Goal: Task Accomplishment & Management: Complete application form

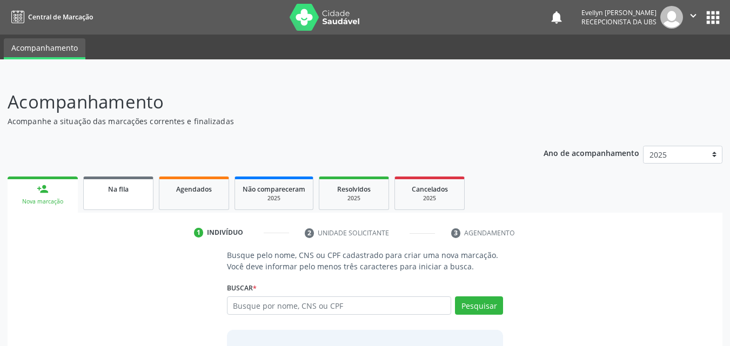
click at [110, 187] on span "Na fila" at bounding box center [118, 189] width 21 height 9
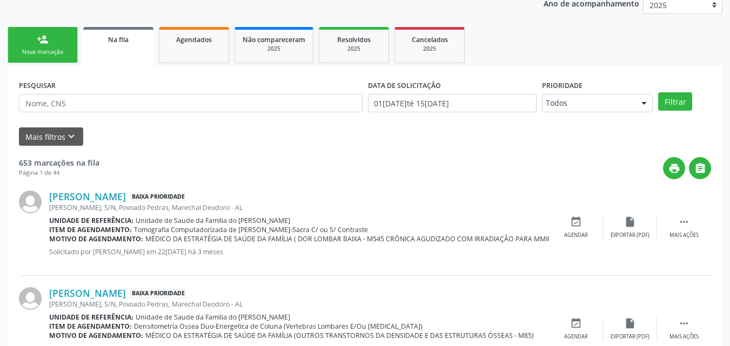
scroll to position [153, 0]
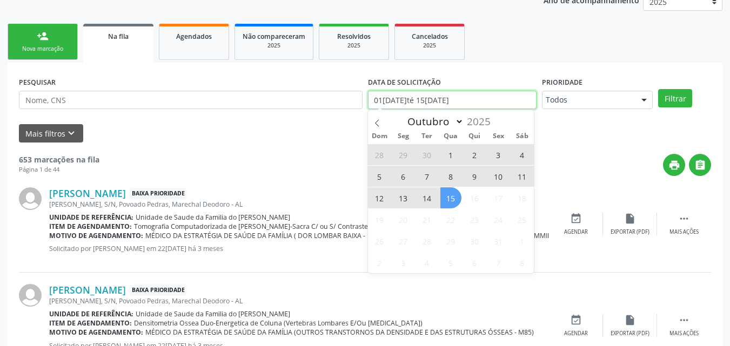
click at [486, 102] on input "01[DATE]té 15[DATE]" at bounding box center [452, 100] width 169 height 18
click at [457, 198] on span "15" at bounding box center [451, 198] width 21 height 21
type input "[DATE]"
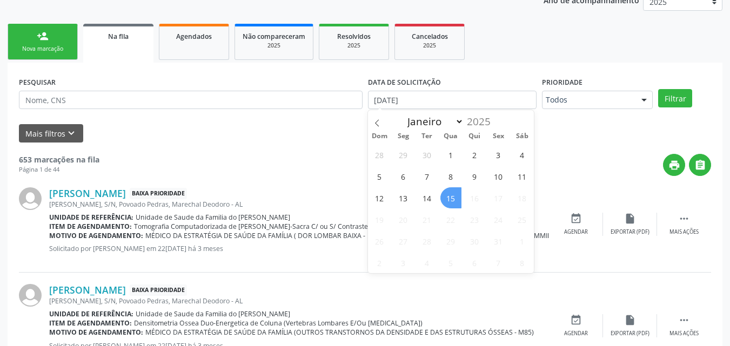
click at [457, 198] on span "15" at bounding box center [451, 198] width 21 height 21
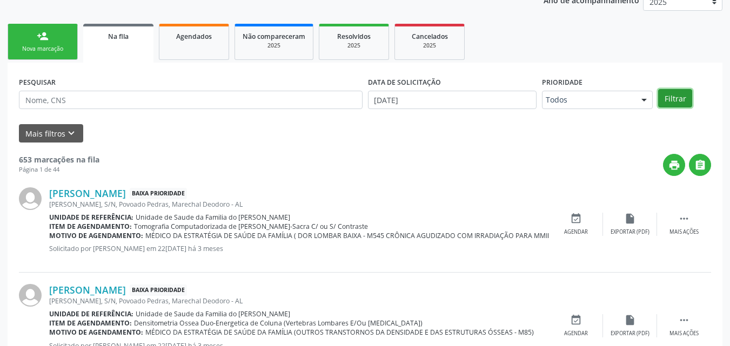
click at [675, 99] on button "Filtrar" at bounding box center [675, 98] width 34 height 18
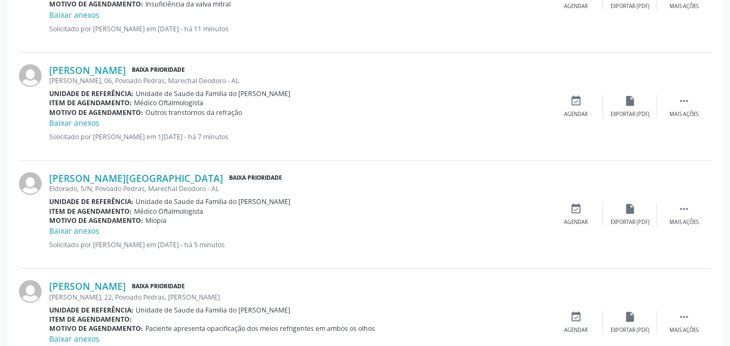
scroll to position [1199, 0]
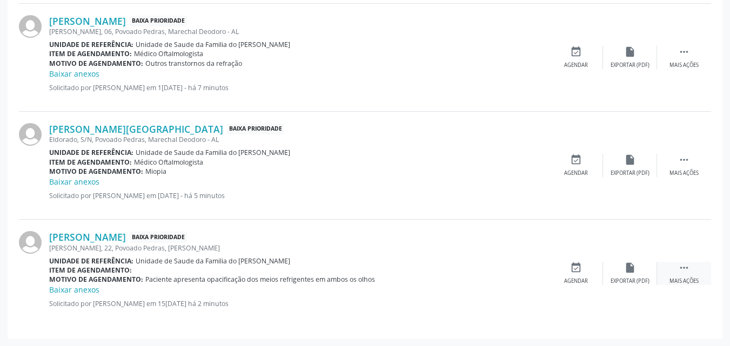
click at [693, 264] on div " Mais ações" at bounding box center [684, 273] width 54 height 23
click at [624, 276] on div "edit Editar" at bounding box center [630, 273] width 54 height 23
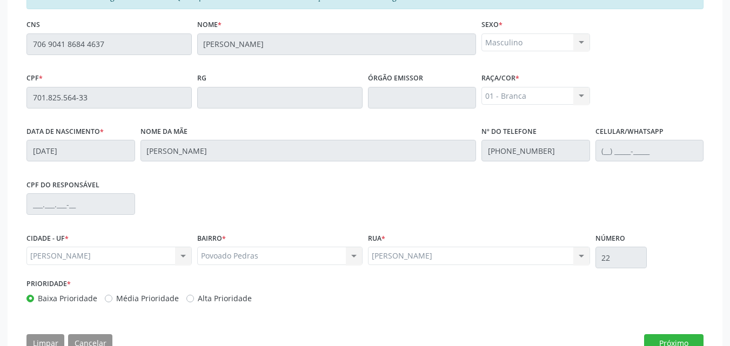
scroll to position [301, 0]
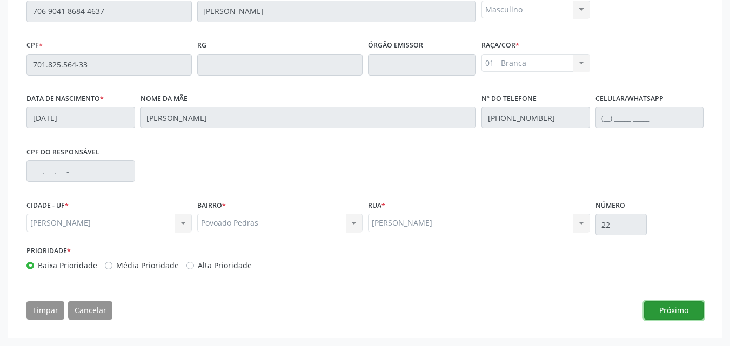
click at [701, 310] on button "Próximo" at bounding box center [673, 311] width 59 height 18
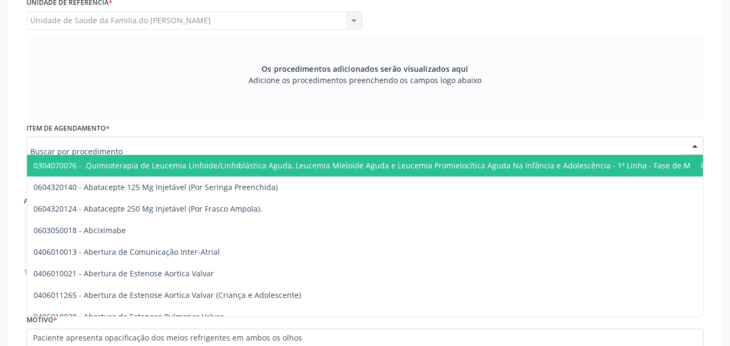
click at [579, 144] on div at bounding box center [364, 146] width 677 height 18
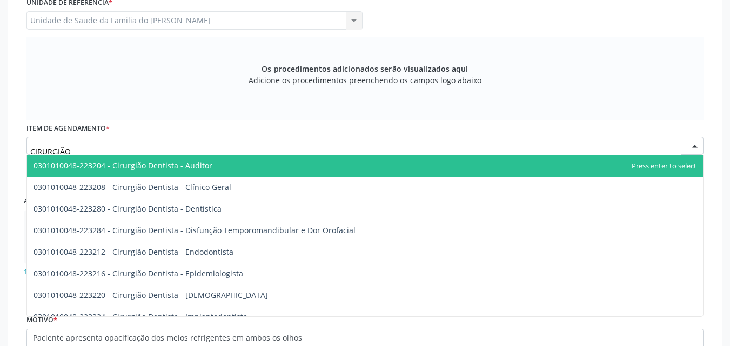
type input "CIRURGIÃO G"
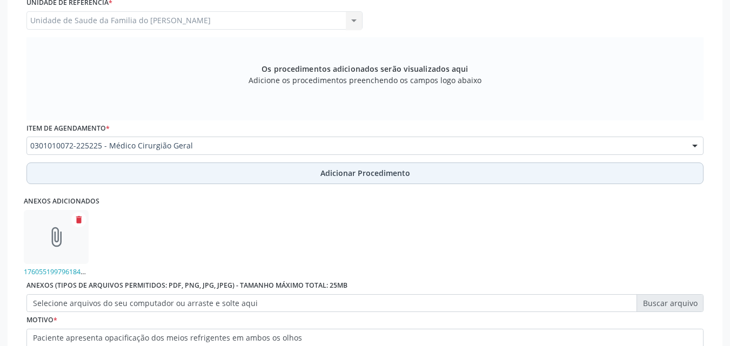
click at [455, 170] on button "Adicionar Procedimento" at bounding box center [364, 174] width 677 height 22
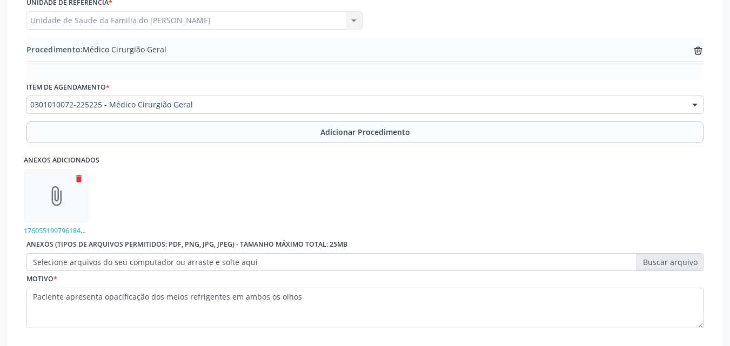
scroll to position [365, 0]
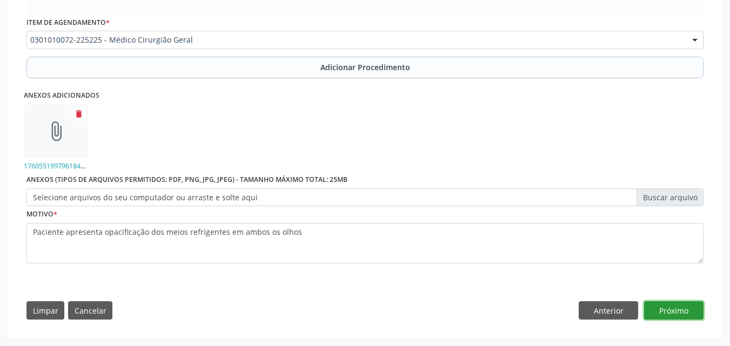
click at [664, 309] on button "Próximo" at bounding box center [673, 311] width 59 height 18
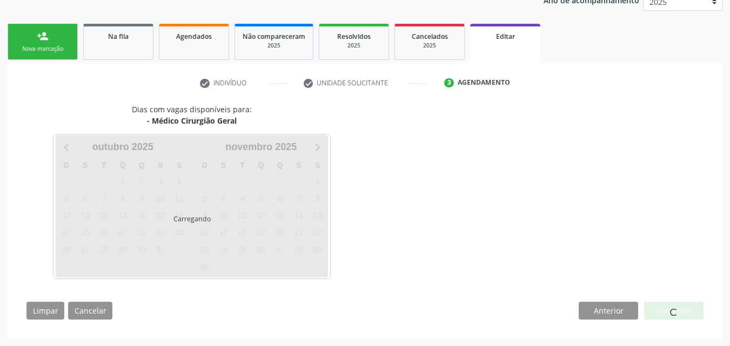
scroll to position [185, 0]
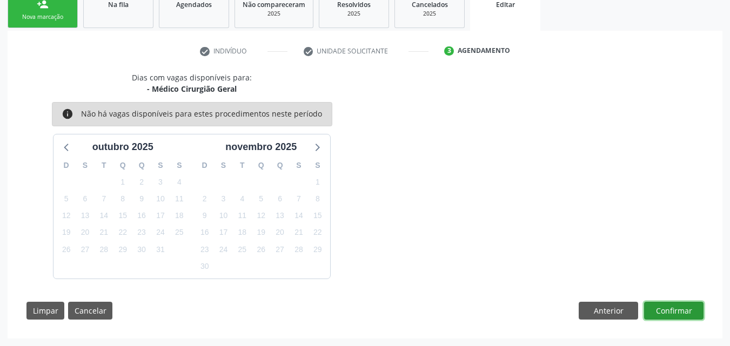
click at [683, 312] on button "Confirmar" at bounding box center [673, 311] width 59 height 18
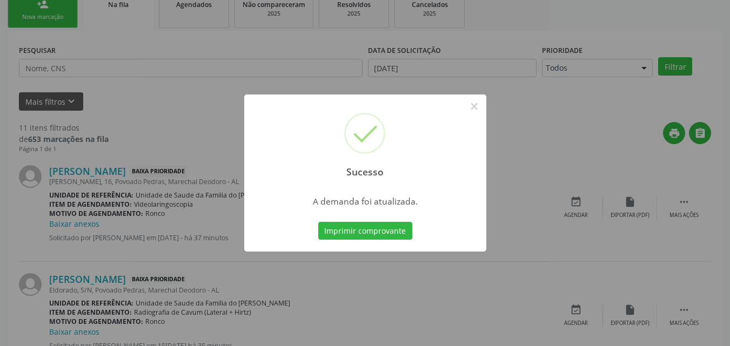
scroll to position [25, 0]
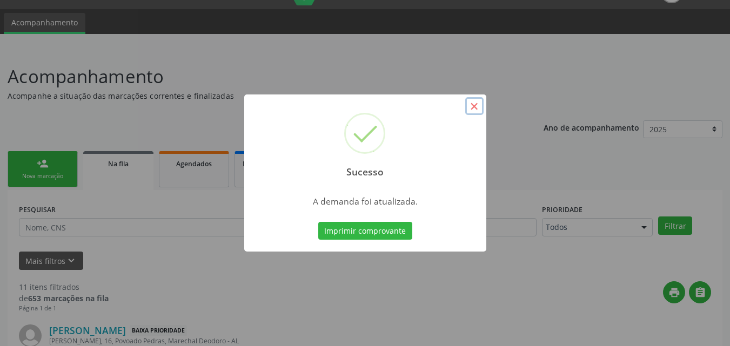
click at [475, 106] on button "×" at bounding box center [474, 106] width 18 height 18
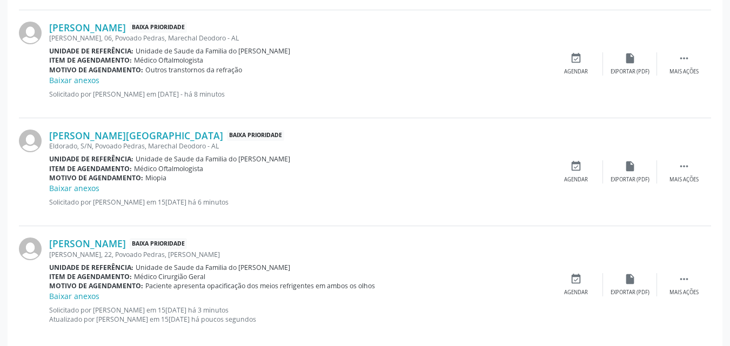
scroll to position [1208, 0]
